Goal: Book appointment/travel/reservation

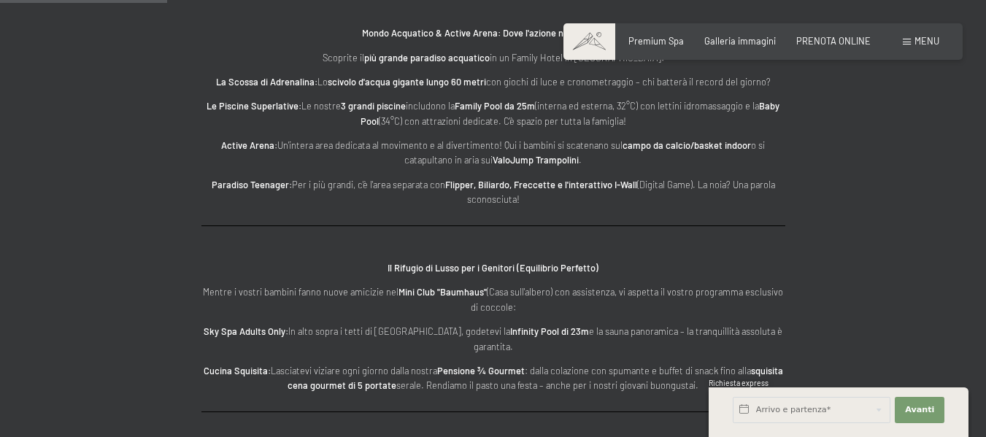
scroll to position [1752, 0]
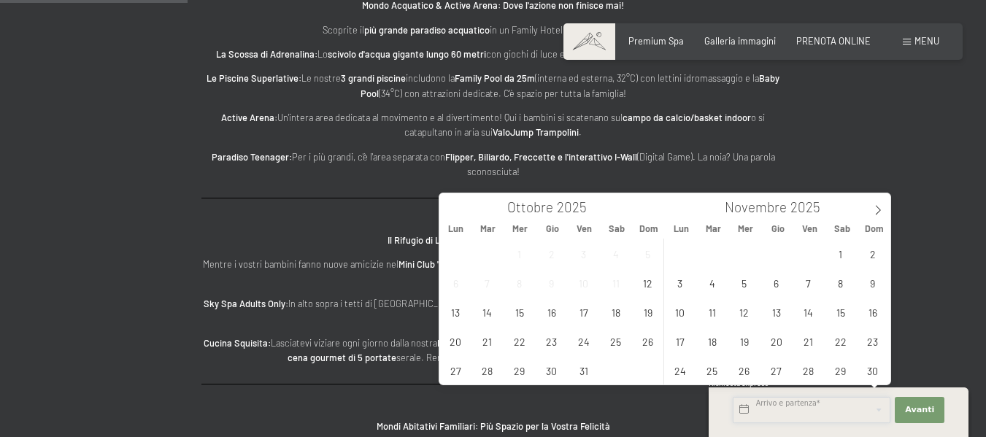
click at [795, 407] on input "text" at bounding box center [812, 410] width 158 height 26
click at [836, 334] on span "22" at bounding box center [840, 341] width 28 height 28
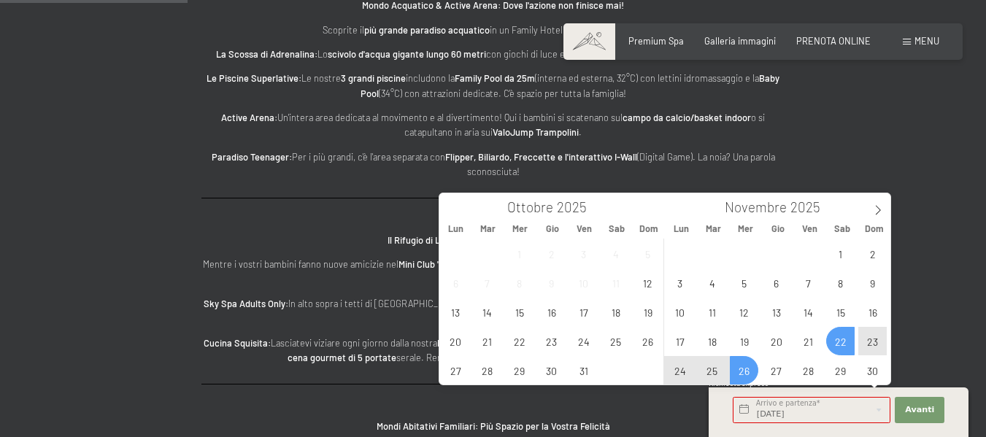
click at [740, 373] on span "26" at bounding box center [744, 370] width 28 height 28
type input "[DATE] - [DATE]"
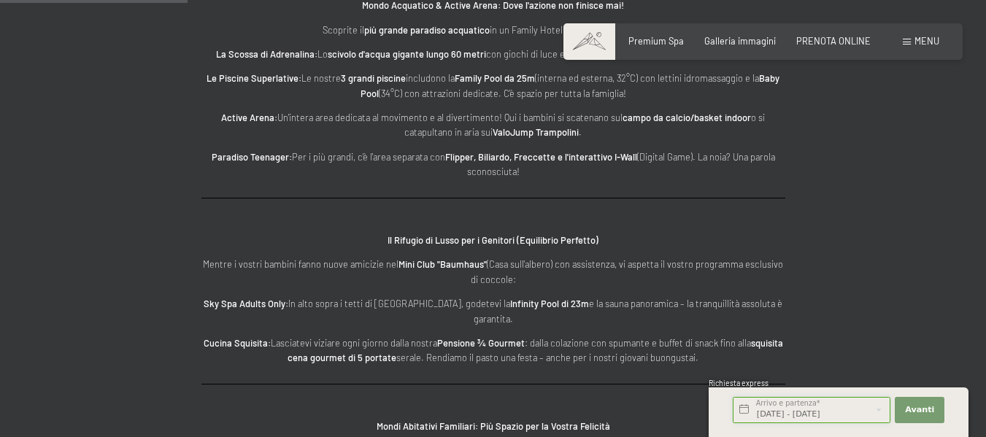
scroll to position [0, 18]
click at [920, 404] on span "Avanti" at bounding box center [919, 410] width 29 height 12
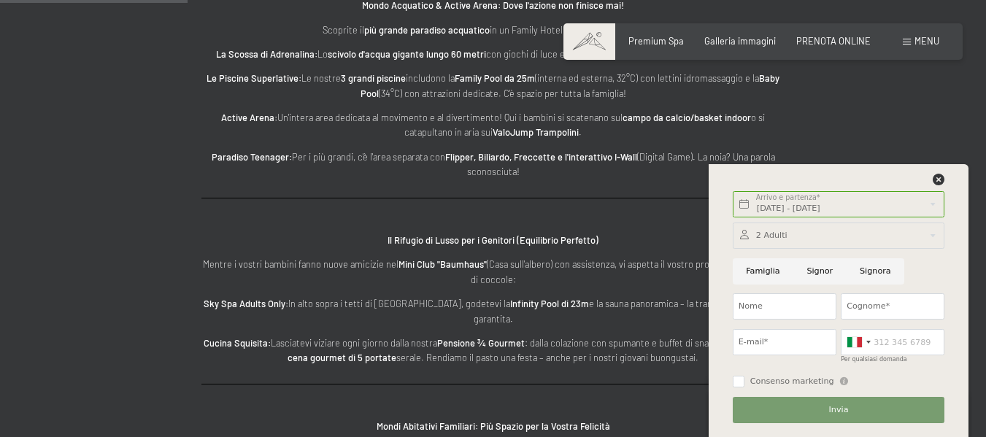
click at [934, 237] on div at bounding box center [839, 236] width 212 height 26
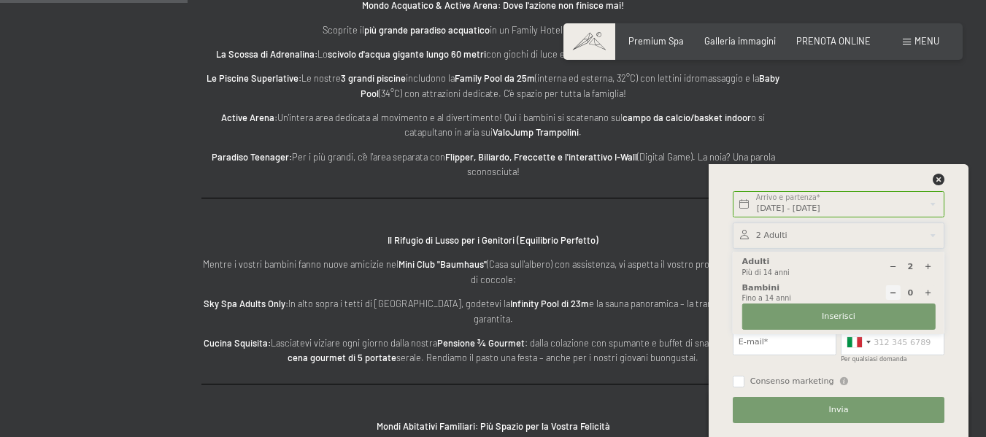
click at [928, 291] on icon at bounding box center [928, 293] width 8 height 8
type input "1"
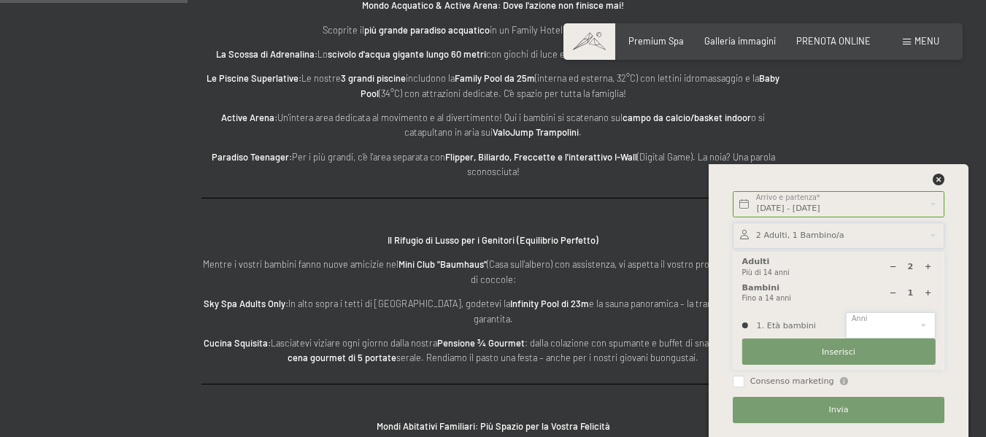
click at [931, 330] on select "0 1 2 3 4 5 6 7 8 9 10 11 12 13 14" at bounding box center [890, 325] width 89 height 26
select select "10"
click at [846, 312] on select "0 1 2 3 4 5 6 7 8 9 10 11 12 13 14" at bounding box center [890, 325] width 89 height 26
click at [858, 355] on button "Inserisci" at bounding box center [838, 352] width 193 height 26
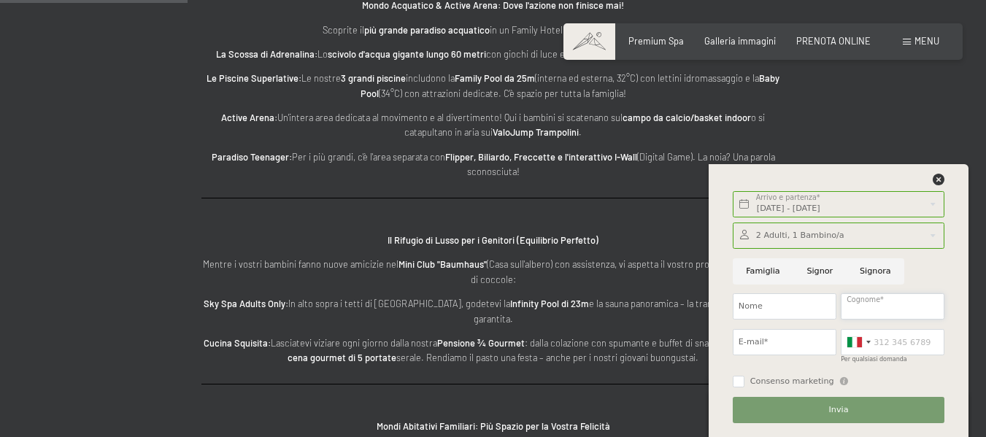
click at [877, 308] on input "Cognome*" at bounding box center [893, 306] width 104 height 26
type input "MERLIN"
click at [809, 296] on input "Nome" at bounding box center [785, 306] width 104 height 26
type input "[PERSON_NAME]"
click at [815, 341] on input "E-mail*" at bounding box center [785, 342] width 104 height 26
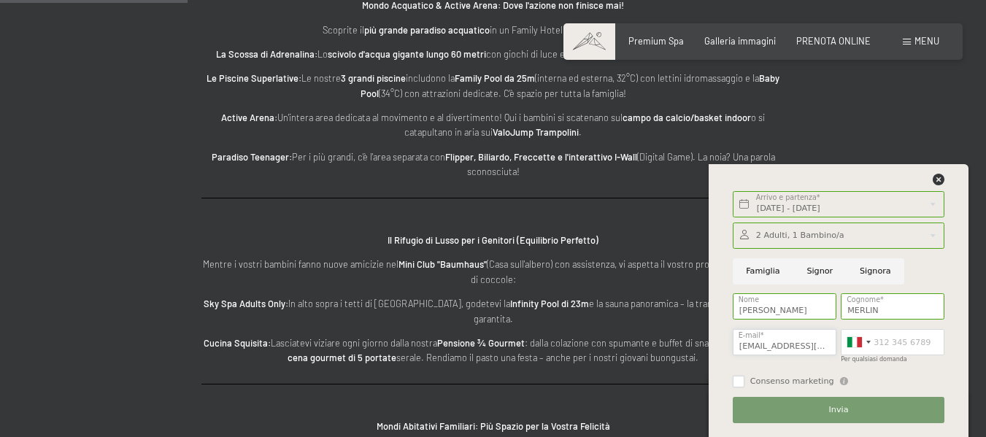
type input "[EMAIL_ADDRESS][DOMAIN_NAME]"
click at [742, 384] on input "Consenso marketing" at bounding box center [739, 382] width 12 height 12
checkbox input "true"
click at [850, 415] on button "Invia" at bounding box center [839, 410] width 212 height 26
